Goal: Task Accomplishment & Management: Use online tool/utility

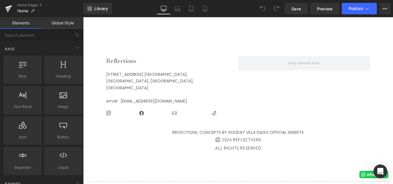
scroll to position [1553, 0]
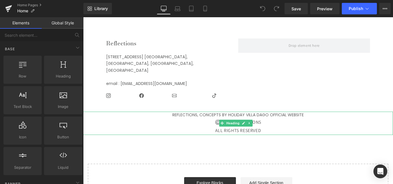
click at [243, 122] on icon at bounding box center [243, 123] width 3 height 3
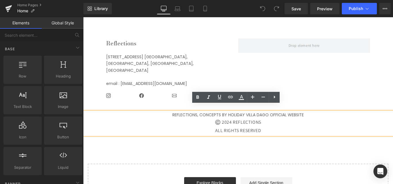
click at [227, 118] on div "©️ 2024 REFLECTIONS" at bounding box center [238, 122] width 310 height 8
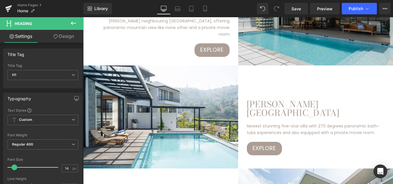
scroll to position [891, 0]
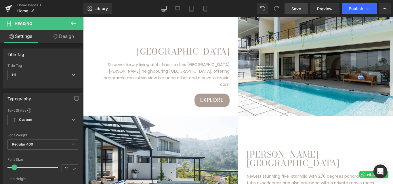
click at [290, 10] on link "Save" at bounding box center [295, 9] width 23 height 12
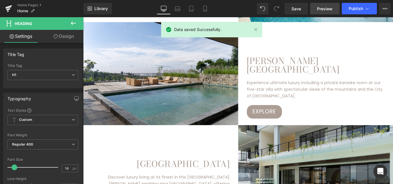
scroll to position [748, 0]
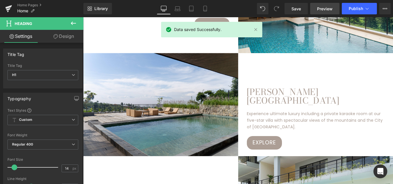
click at [325, 9] on span "Preview" at bounding box center [325, 9] width 16 height 6
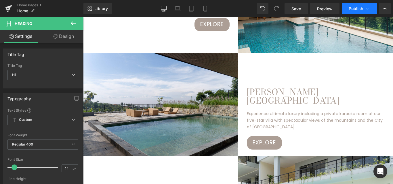
click at [348, 11] on button "Publish" at bounding box center [359, 9] width 35 height 12
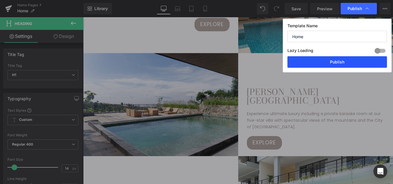
drag, startPoint x: 340, startPoint y: 61, endPoint x: 229, endPoint y: 62, distance: 110.7
click at [340, 61] on button "Publish" at bounding box center [336, 62] width 99 height 12
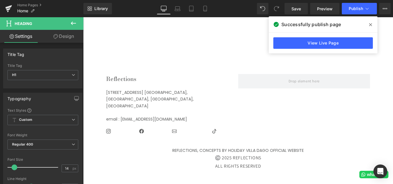
scroll to position [1581, 0]
